Goal: Transaction & Acquisition: Purchase product/service

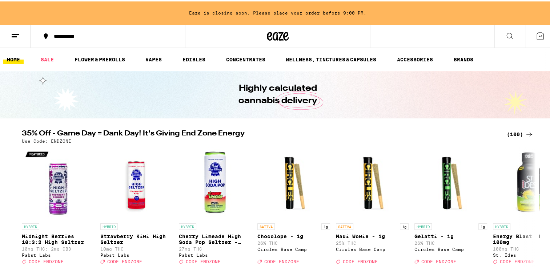
click at [271, 133] on div "(100)" at bounding box center [520, 133] width 27 height 9
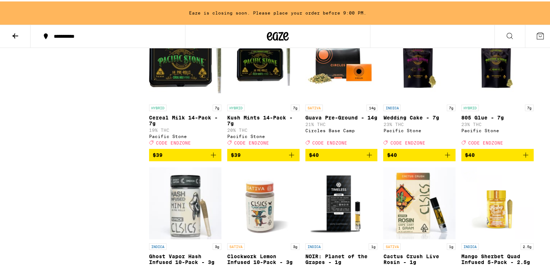
scroll to position [2048, 0]
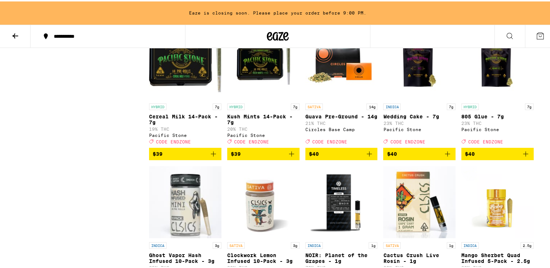
click at [271, 157] on icon "Add to bag" at bounding box center [447, 152] width 9 height 9
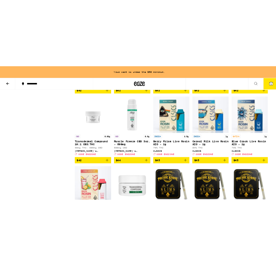
scroll to position [2487, 0]
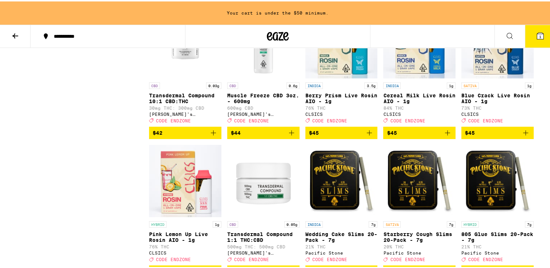
click at [271, 136] on icon "Add to bag" at bounding box center [447, 131] width 9 height 9
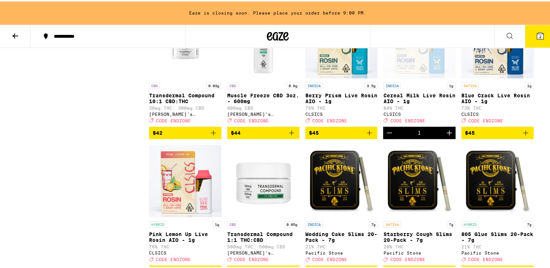
click at [271, 38] on button "2" at bounding box center [540, 35] width 31 height 23
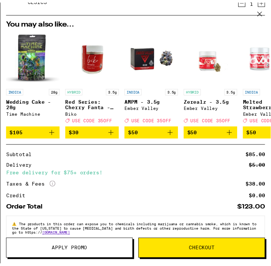
scroll to position [107, 0]
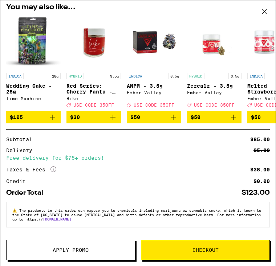
click at [82, 248] on span "Apply Promo" at bounding box center [71, 249] width 36 height 5
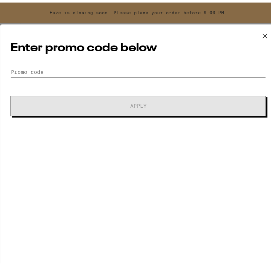
click at [71, 64] on input "Promo Code" at bounding box center [138, 69] width 255 height 11
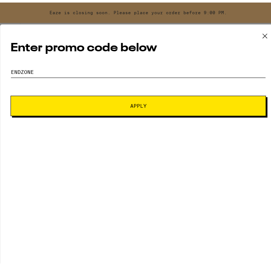
type input "endzone"
click at [11, 93] on button "Apply" at bounding box center [138, 103] width 255 height 20
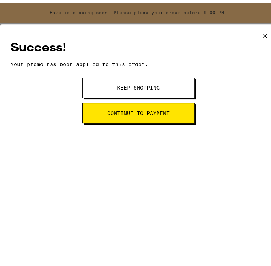
click at [115, 107] on button "Continue to payment" at bounding box center [138, 110] width 112 height 20
